Goal: Find specific page/section: Find specific page/section

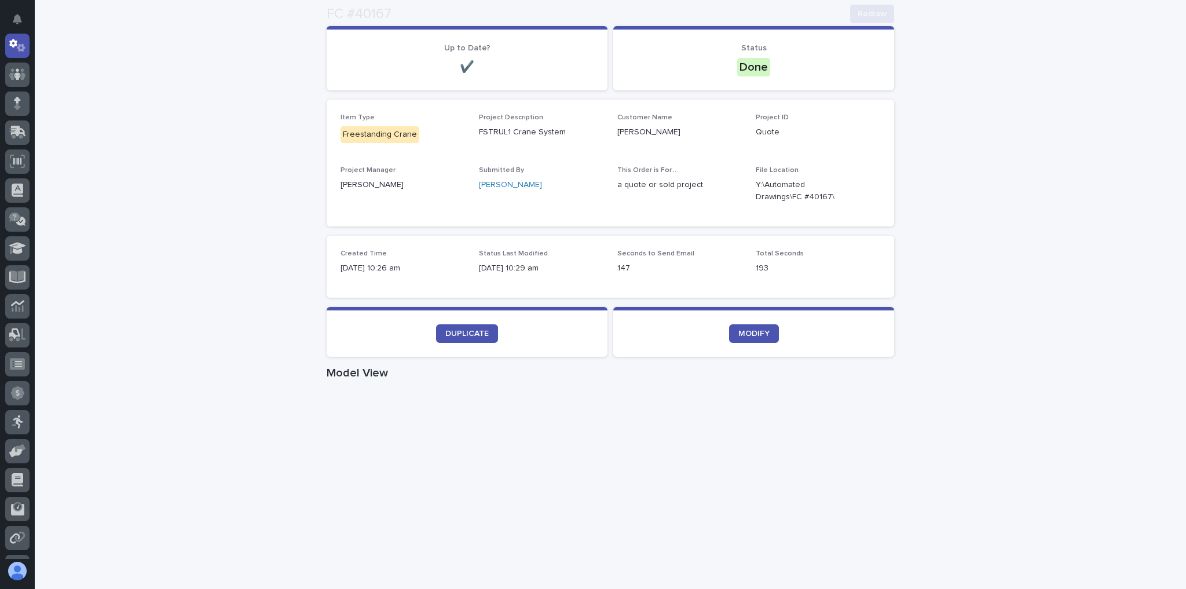
scroll to position [185, 0]
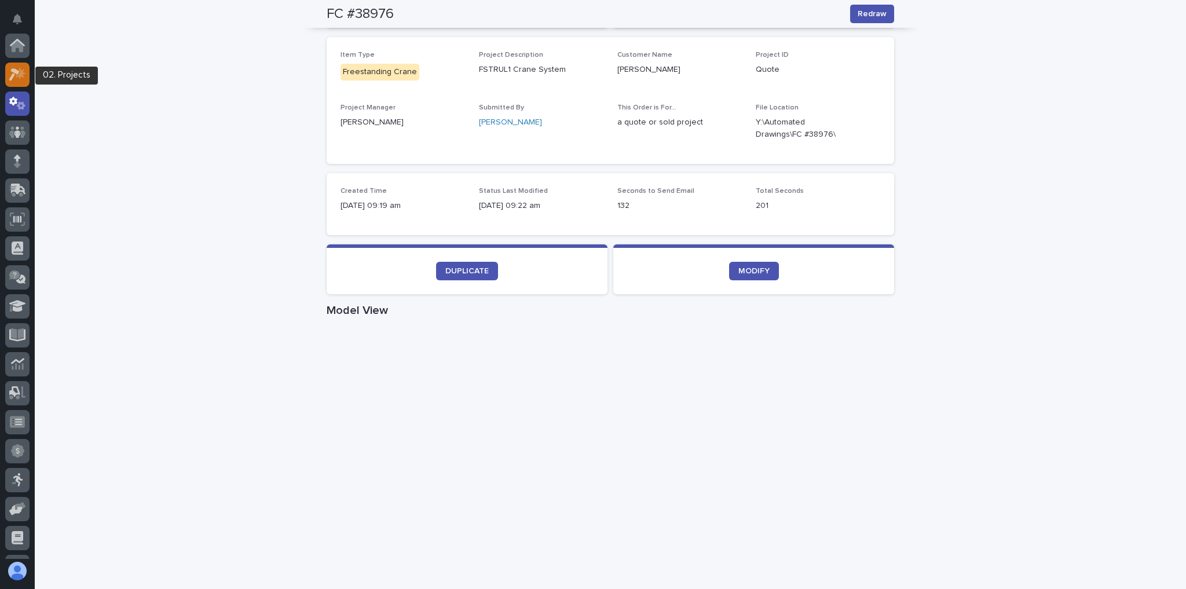
click at [15, 67] on div at bounding box center [17, 75] width 24 height 24
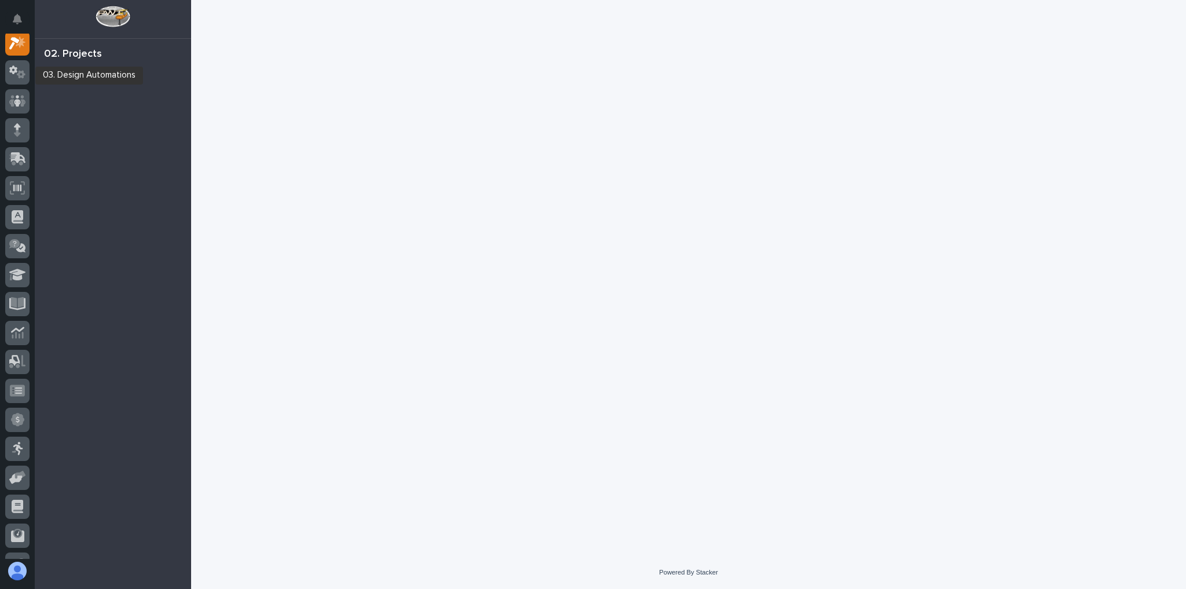
scroll to position [29, 0]
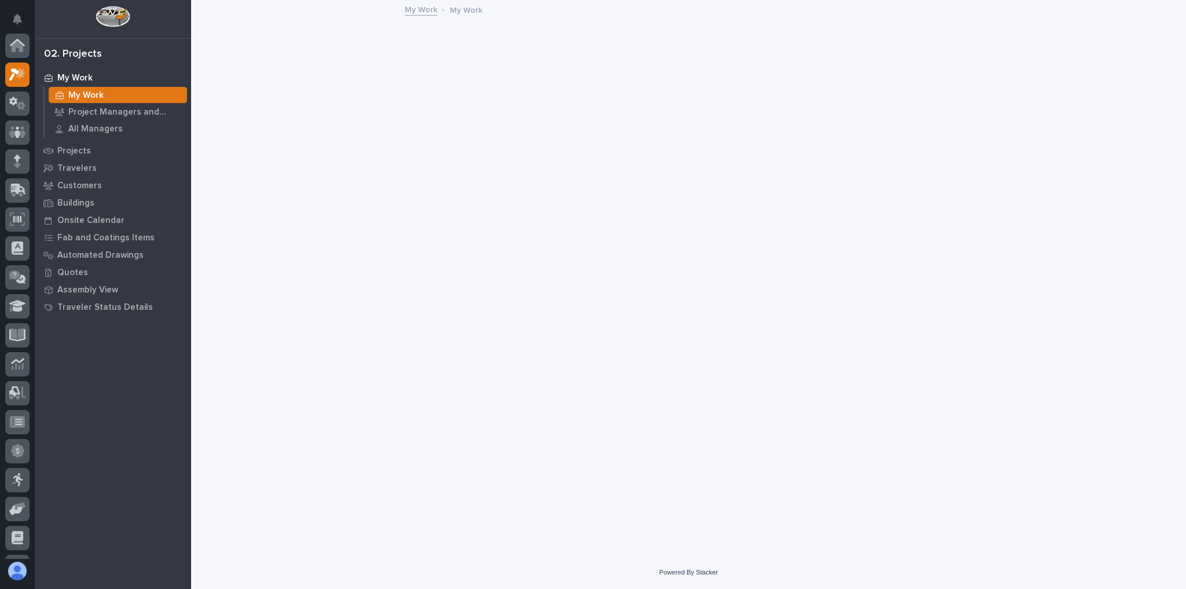
scroll to position [29, 0]
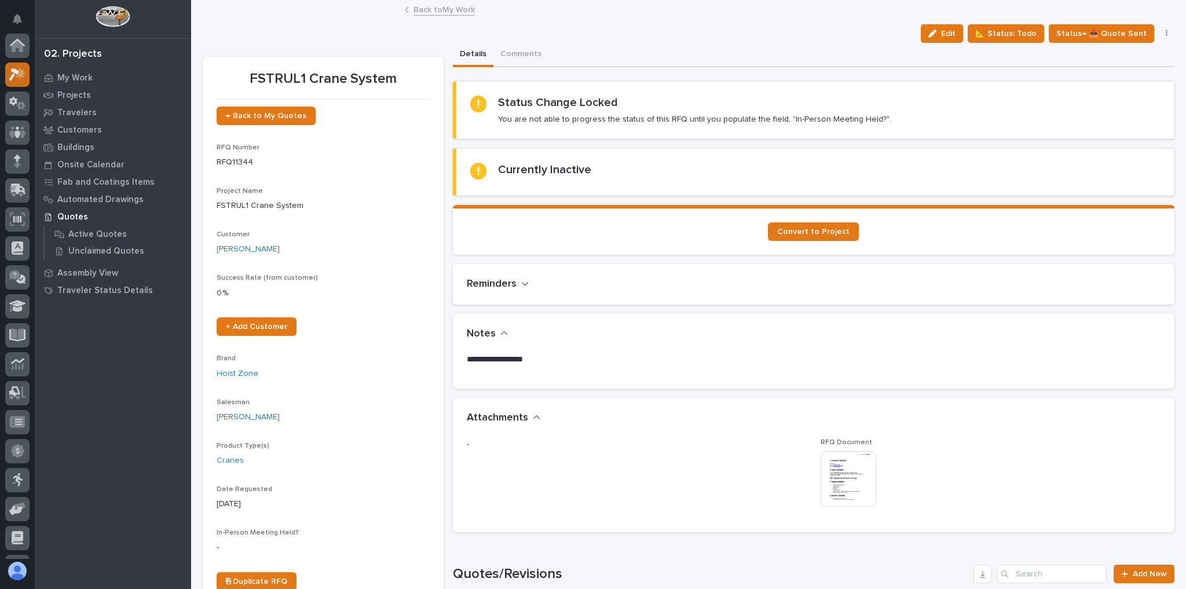
scroll to position [29, 0]
